Goal: Task Accomplishment & Management: Use online tool/utility

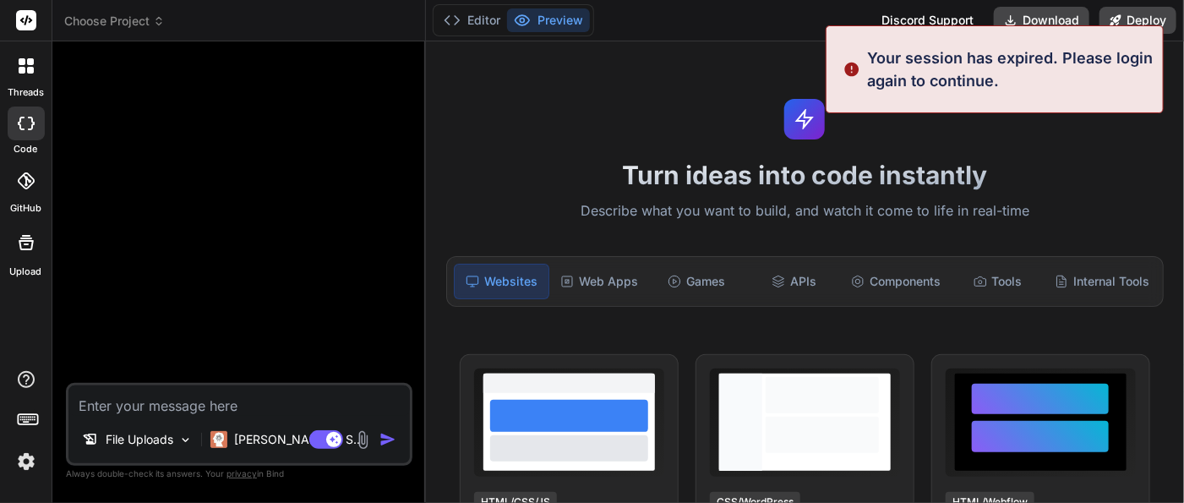
type textarea "x"
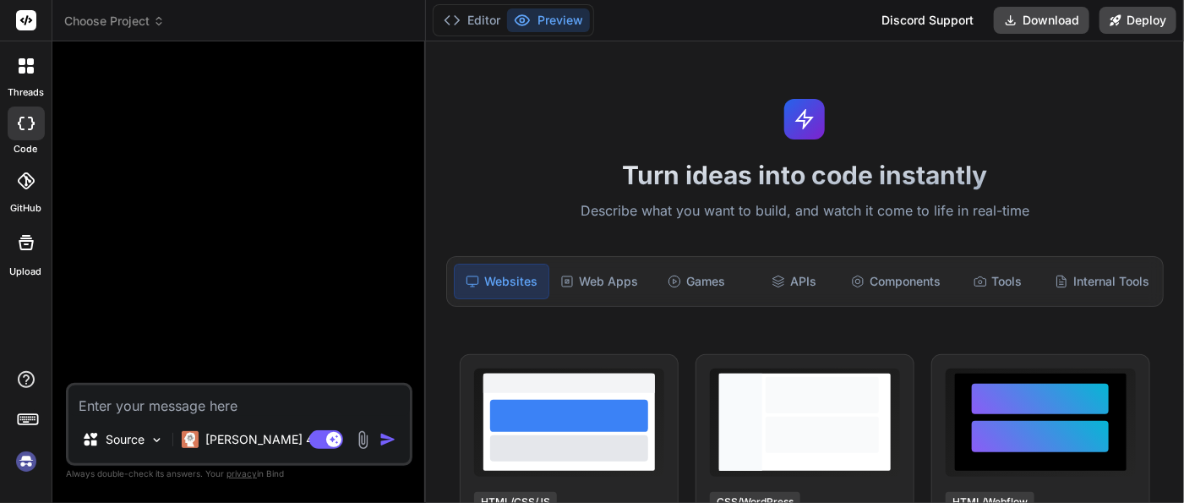
click at [27, 460] on img at bounding box center [26, 461] width 29 height 29
type textarea "x"
click at [29, 460] on img at bounding box center [26, 461] width 29 height 29
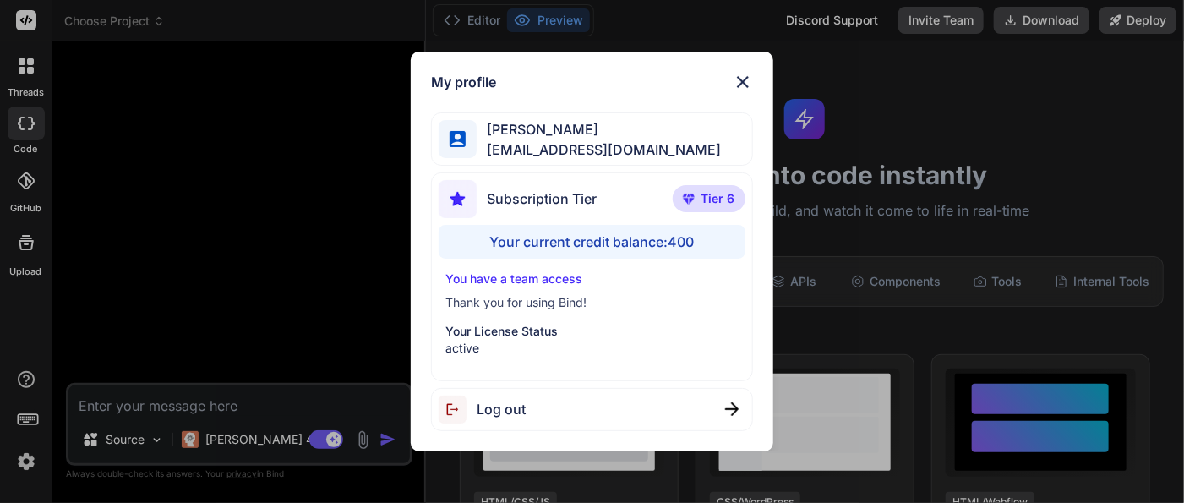
click at [741, 80] on img at bounding box center [743, 82] width 20 height 20
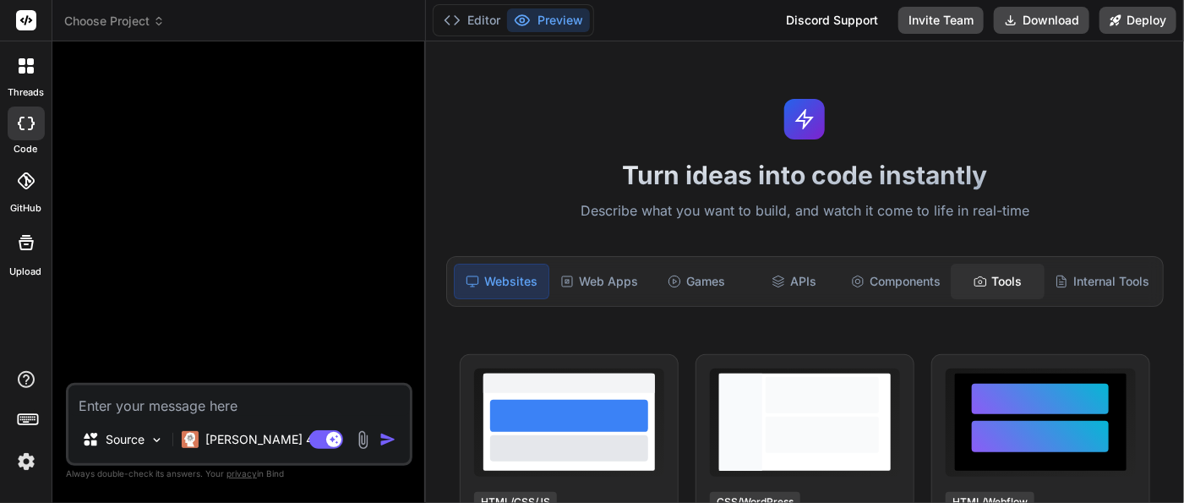
click at [987, 282] on div "Tools" at bounding box center [998, 282] width 94 height 36
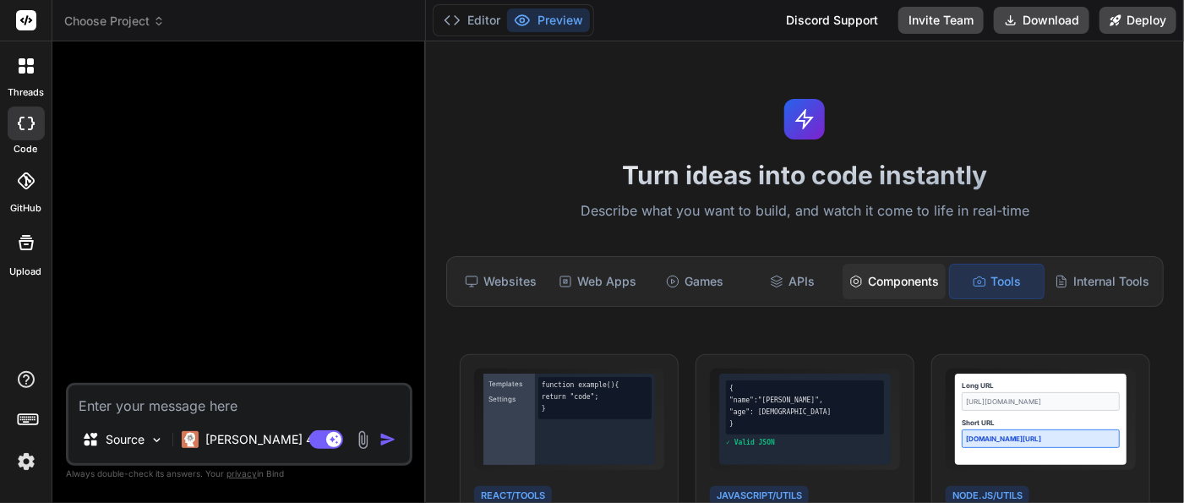
click at [866, 279] on div "Components" at bounding box center [894, 282] width 103 height 36
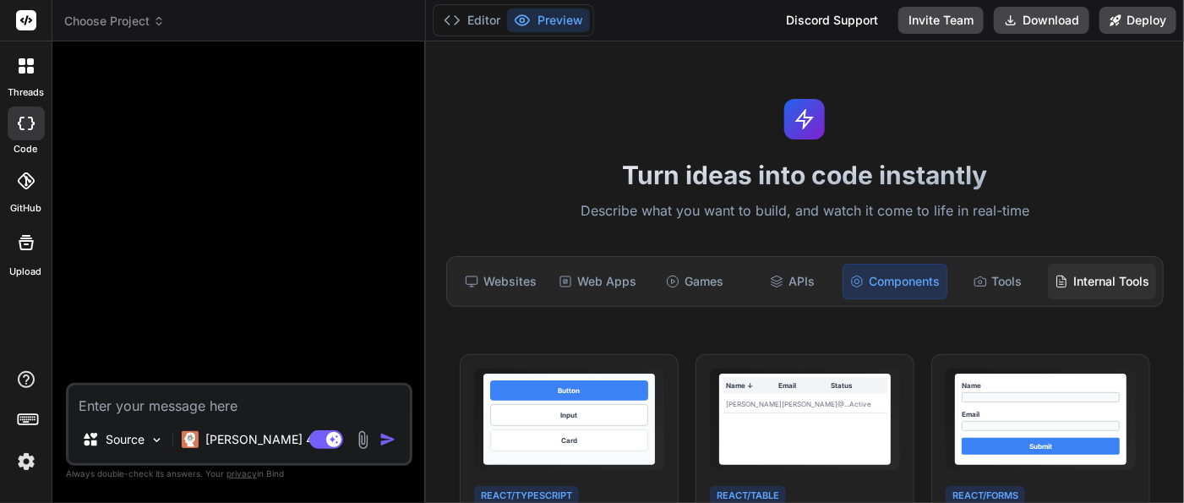
click at [1086, 287] on div "Internal Tools" at bounding box center [1102, 282] width 108 height 36
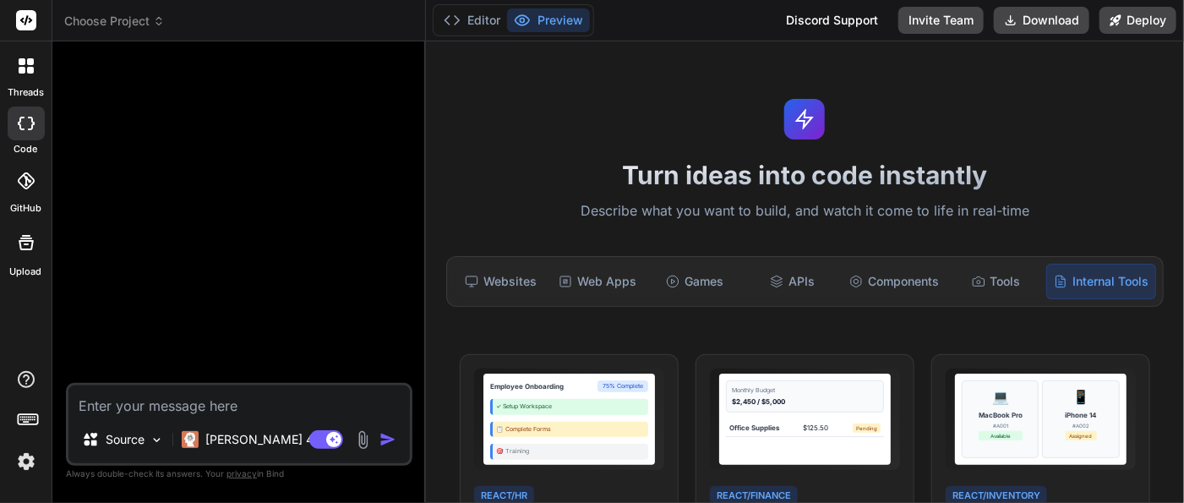
scroll to position [188, 0]
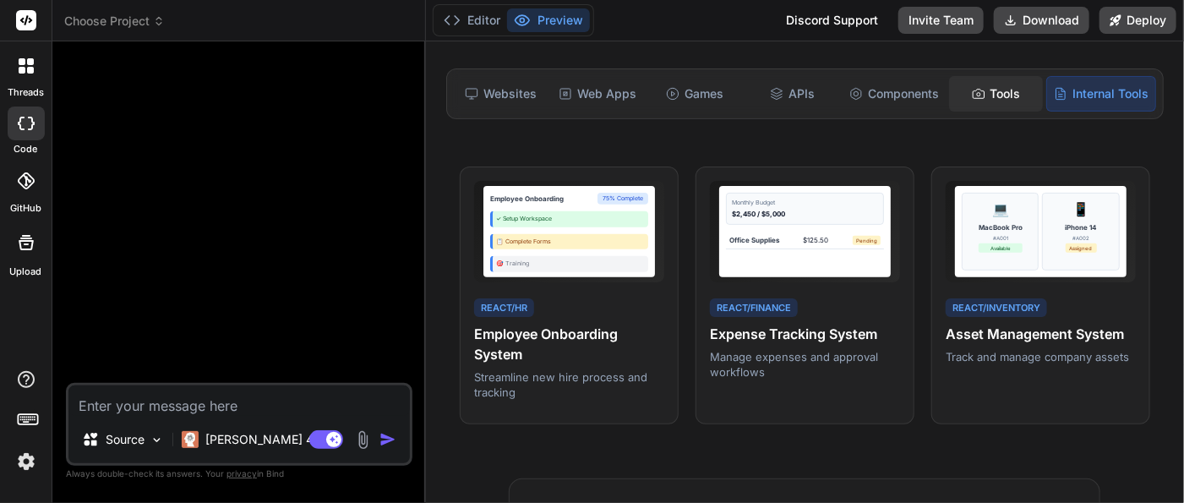
click at [1002, 96] on div "Tools" at bounding box center [996, 94] width 94 height 36
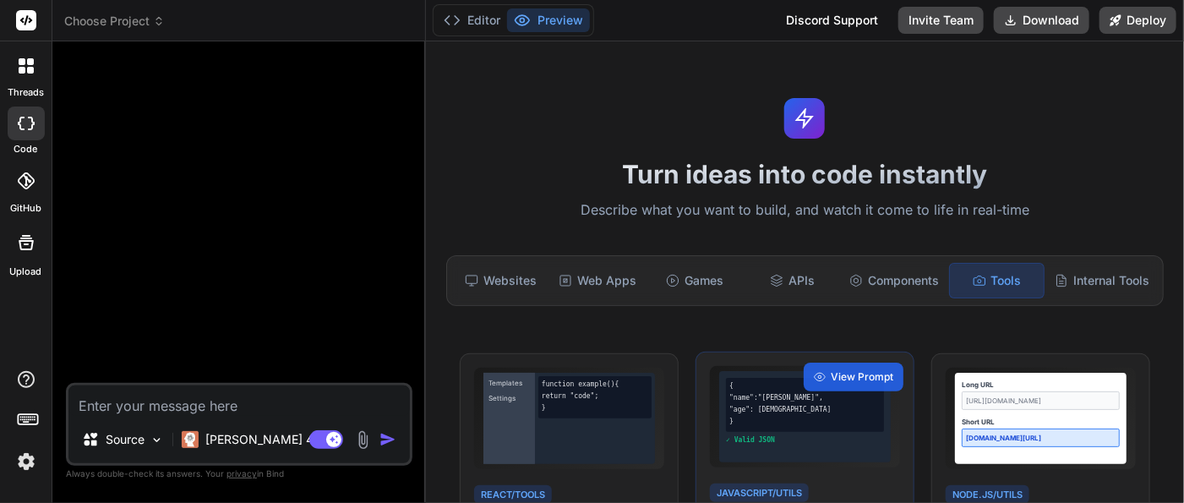
scroll to position [0, 0]
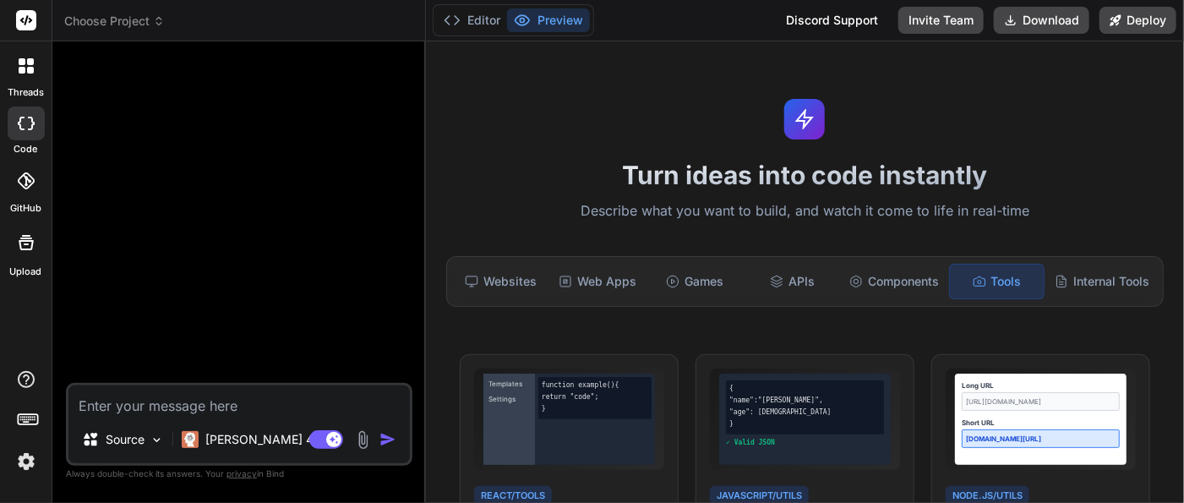
click at [304, 244] on div at bounding box center [240, 219] width 343 height 328
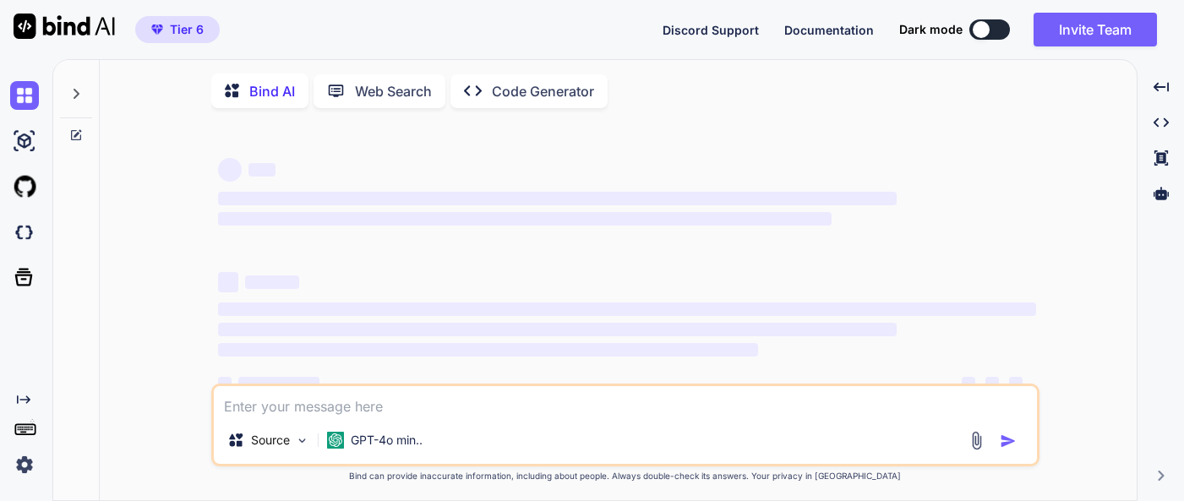
type textarea "x"
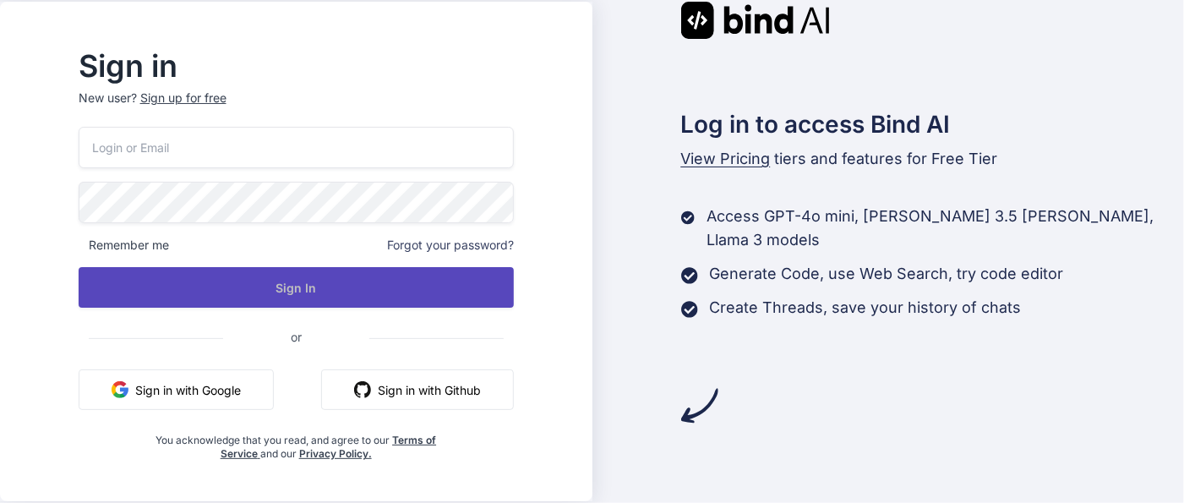
type input "[EMAIL_ADDRESS][DOMAIN_NAME]"
click at [331, 298] on button "Sign In" at bounding box center [296, 287] width 435 height 41
click at [314, 287] on button "Sign In" at bounding box center [296, 287] width 435 height 41
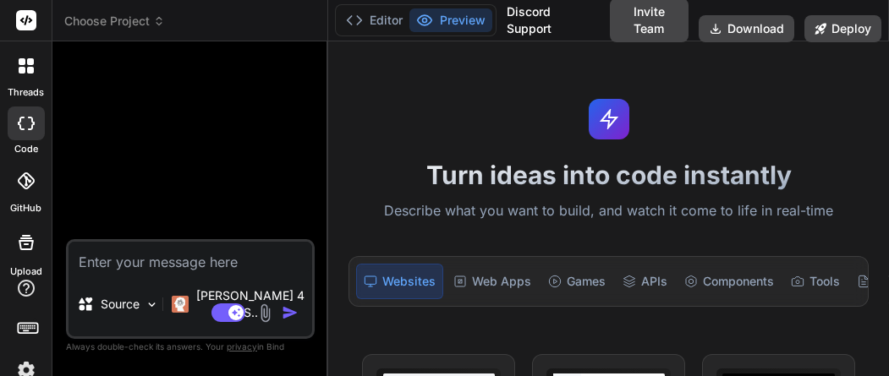
type textarea "x"
